Goal: Task Accomplishment & Management: Complete application form

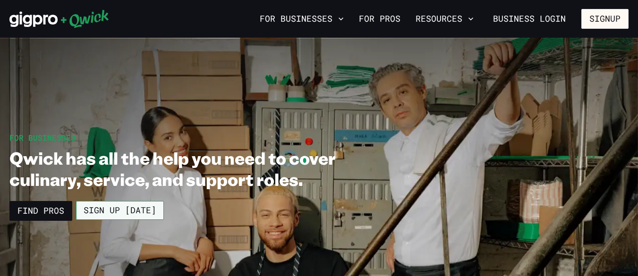
click at [128, 209] on link "Sign up [DATE]" at bounding box center [120, 210] width 88 height 19
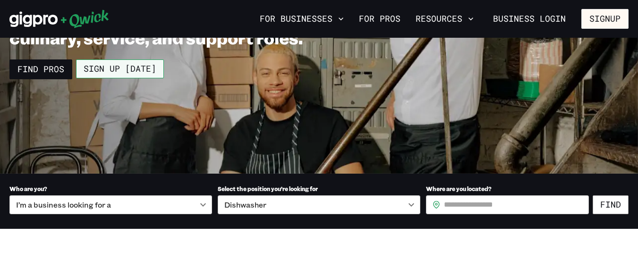
scroll to position [145, 0]
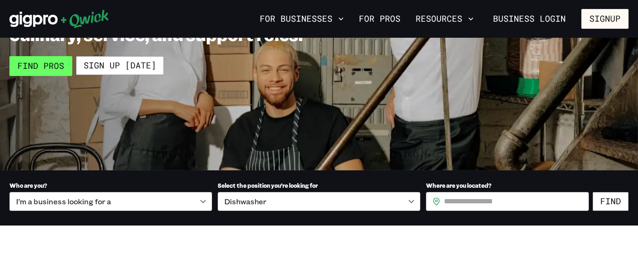
click at [60, 65] on link "Find Pros" at bounding box center [40, 66] width 63 height 20
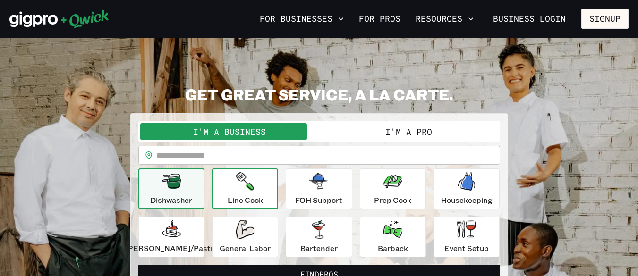
click at [261, 186] on div "Line Cook" at bounding box center [245, 189] width 35 height 34
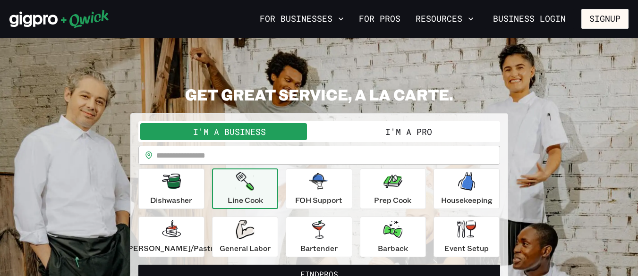
click at [386, 124] on button "I'm a Pro" at bounding box center [408, 131] width 179 height 17
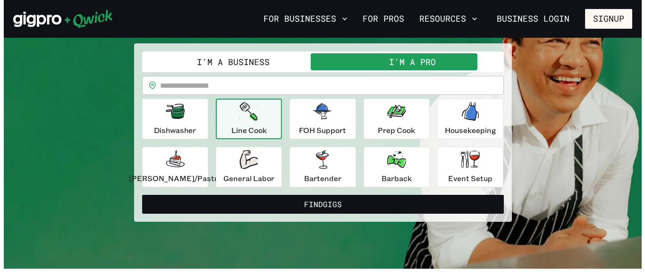
scroll to position [78, 0]
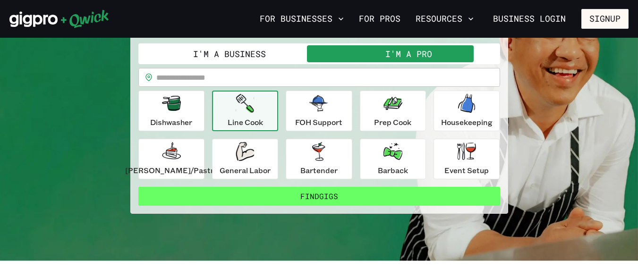
click at [307, 189] on button "Find Gigs" at bounding box center [319, 196] width 362 height 19
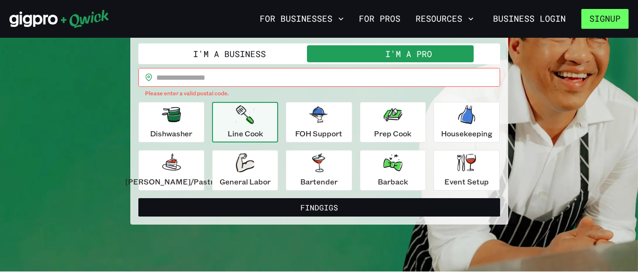
click at [604, 16] on button "Signup" at bounding box center [604, 19] width 47 height 20
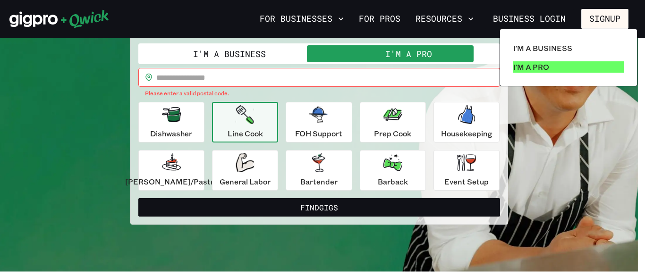
click at [549, 61] on link "I'm a Pro" at bounding box center [569, 67] width 118 height 19
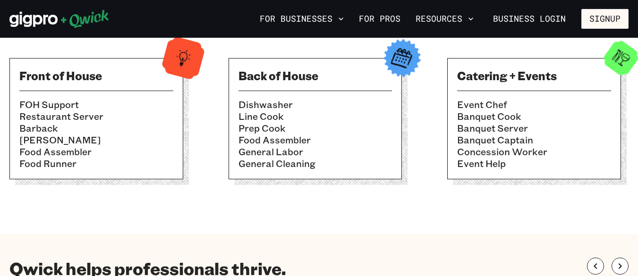
scroll to position [367, 0]
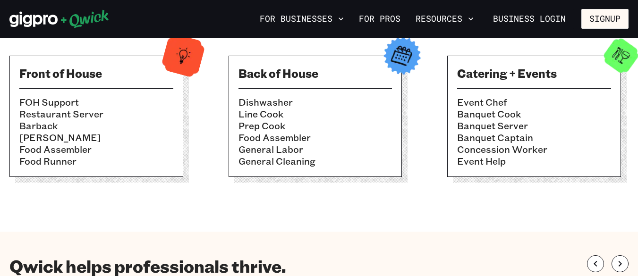
click at [268, 75] on h3 "Back of House" at bounding box center [315, 73] width 154 height 15
click at [389, 52] on img at bounding box center [402, 56] width 46 height 46
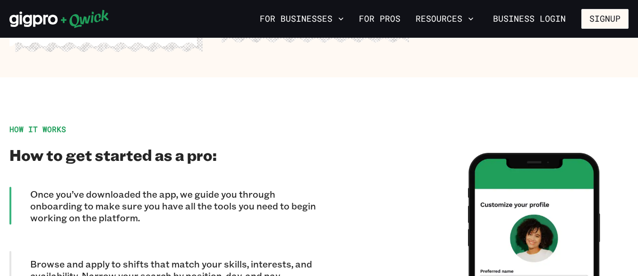
click at [63, 192] on p "Once you’ve downloaded the app, we guide you through onboarding to make sure yo…" at bounding box center [174, 205] width 289 height 35
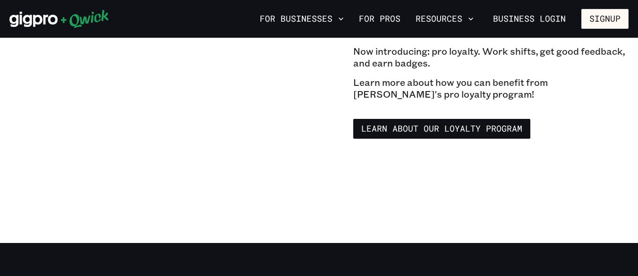
scroll to position [1634, 0]
